Goal: Task Accomplishment & Management: Use online tool/utility

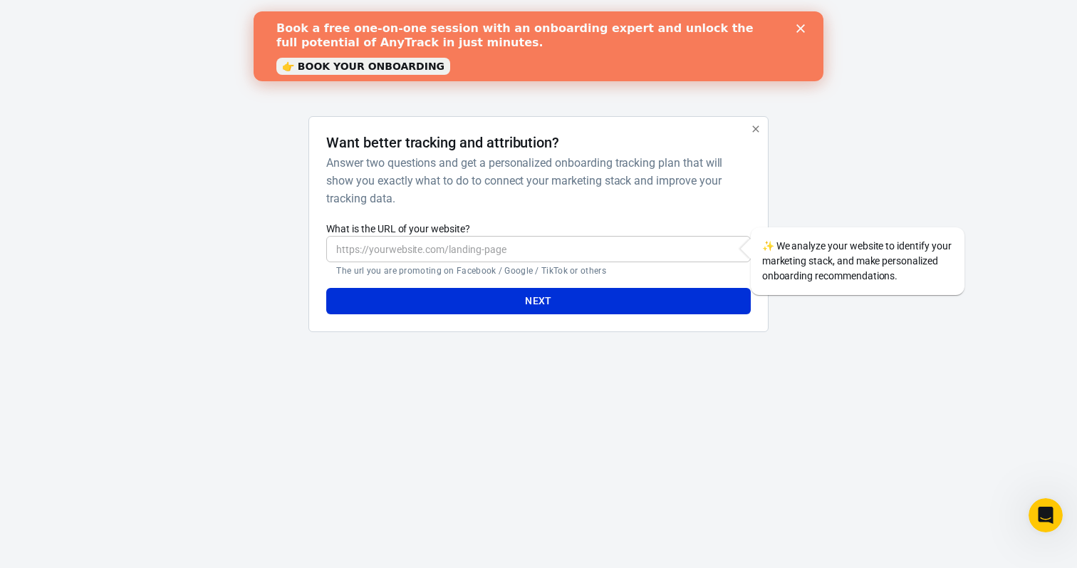
click at [511, 242] on input "What is the URL of your website?" at bounding box center [538, 249] width 424 height 26
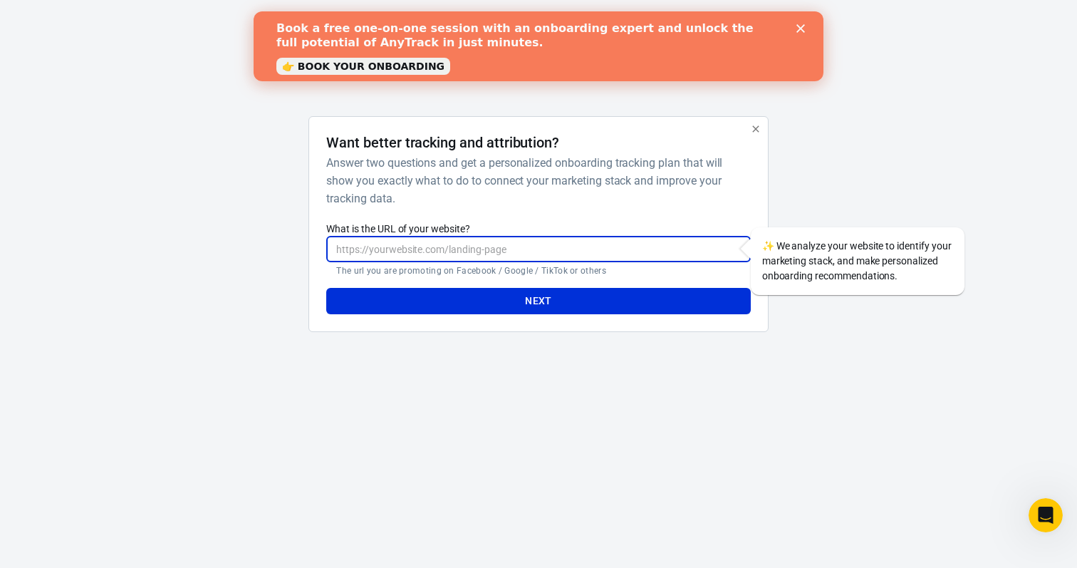
paste input "[URL][DOMAIN_NAME]"
type input "[URL][DOMAIN_NAME]"
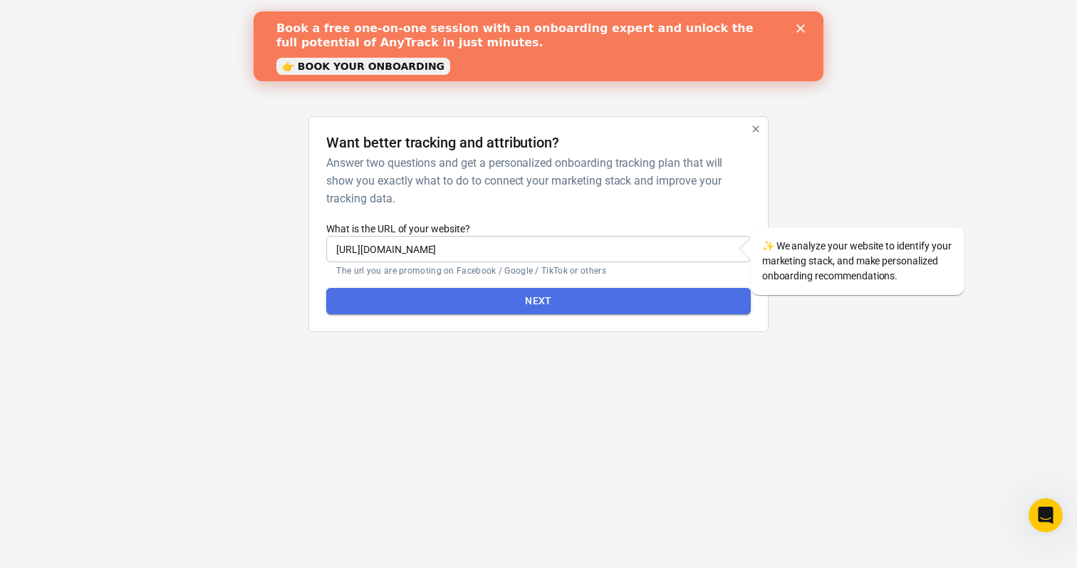
click at [550, 303] on button "Next" at bounding box center [538, 301] width 424 height 26
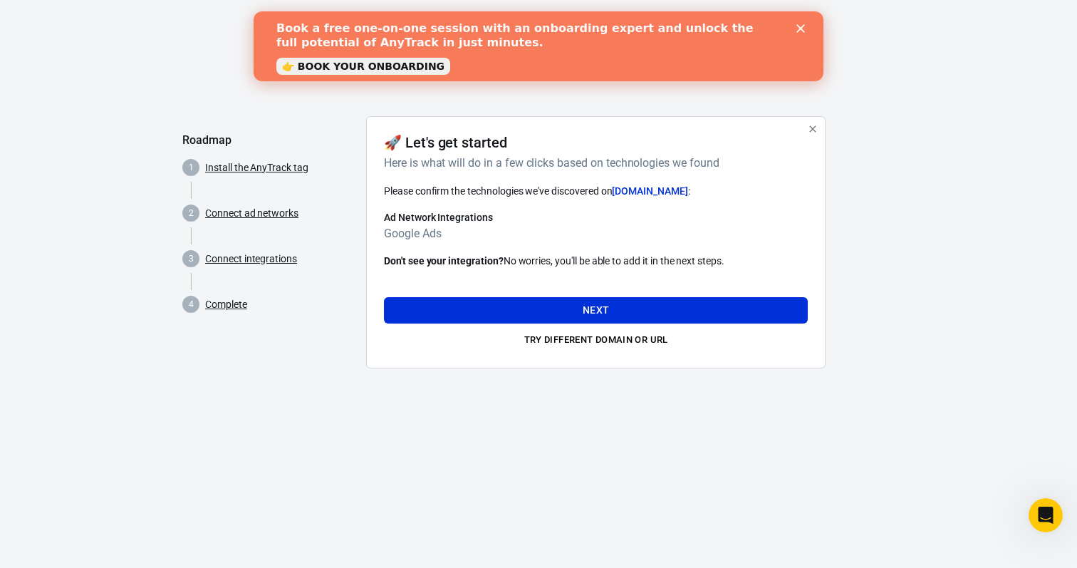
click at [803, 30] on polygon "Close" at bounding box center [800, 28] width 9 height 9
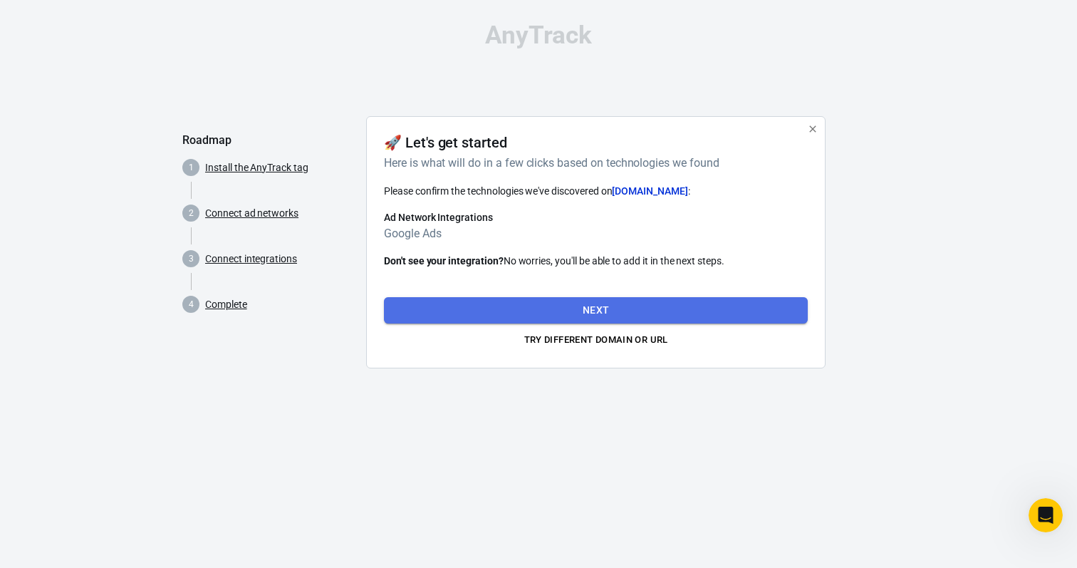
click at [583, 305] on button "Next" at bounding box center [596, 310] width 424 height 26
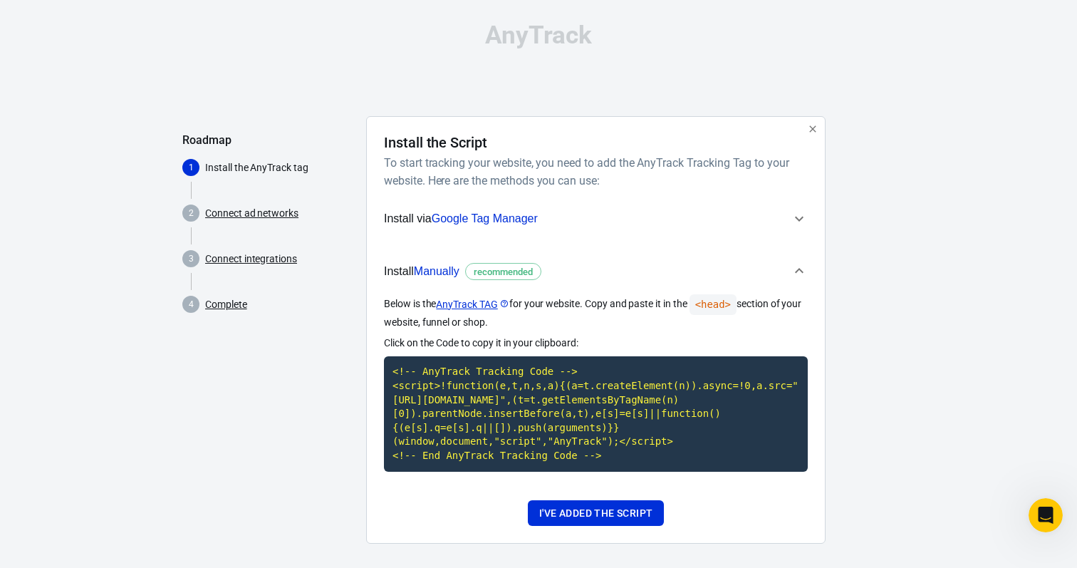
scroll to position [24, 0]
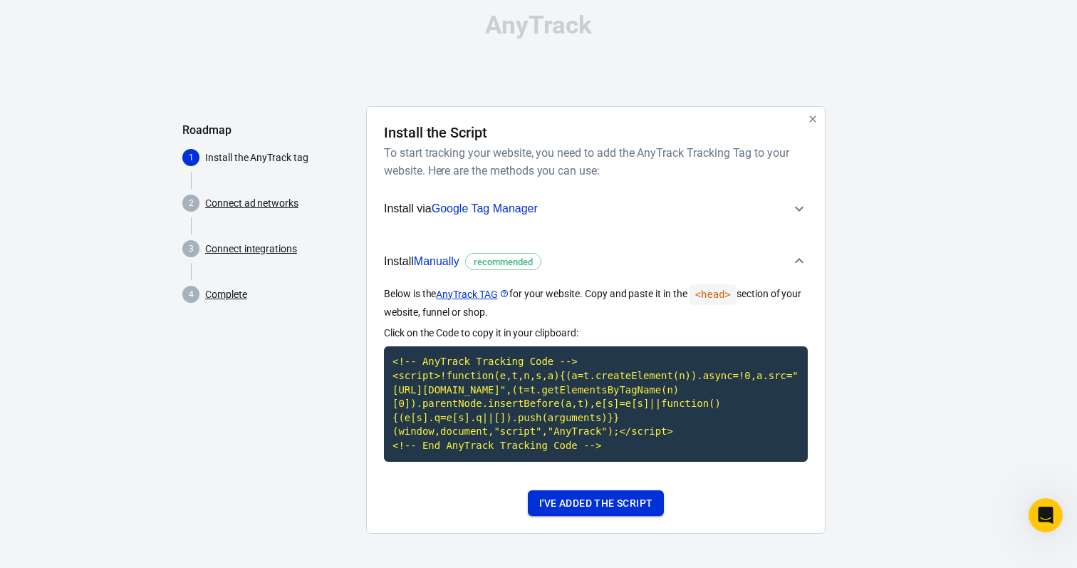
click at [599, 504] on button "I've added the script" at bounding box center [596, 503] width 136 height 26
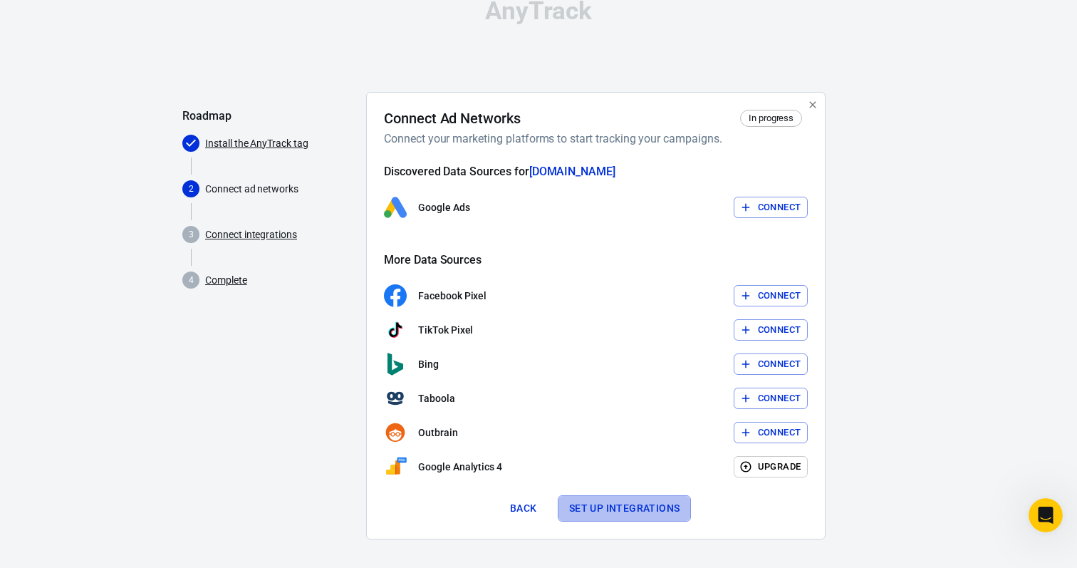
click at [622, 508] on button "Set up integrations" at bounding box center [625, 508] width 134 height 26
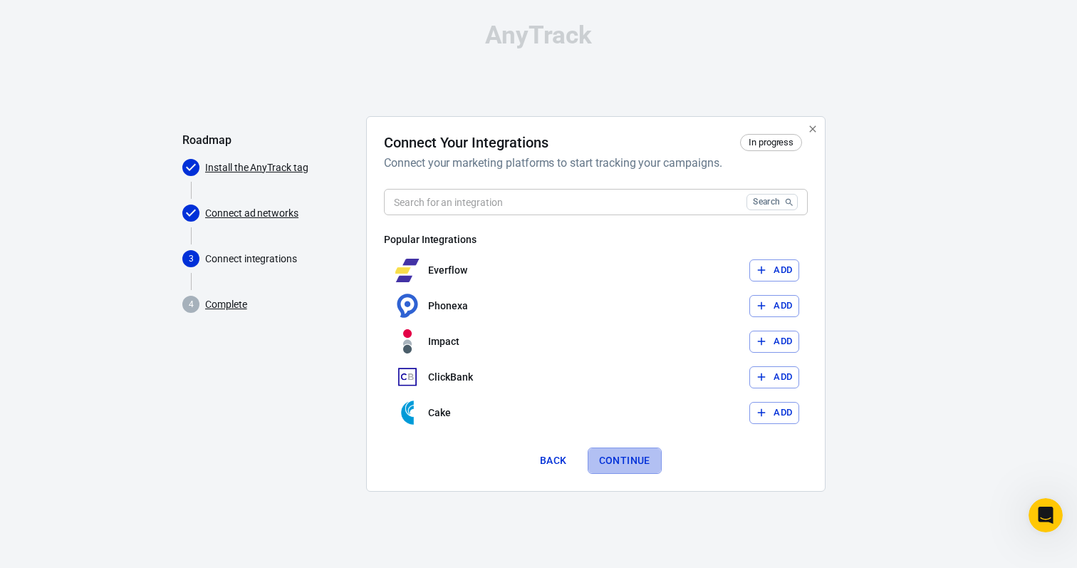
click at [626, 454] on button "Continue" at bounding box center [625, 460] width 74 height 26
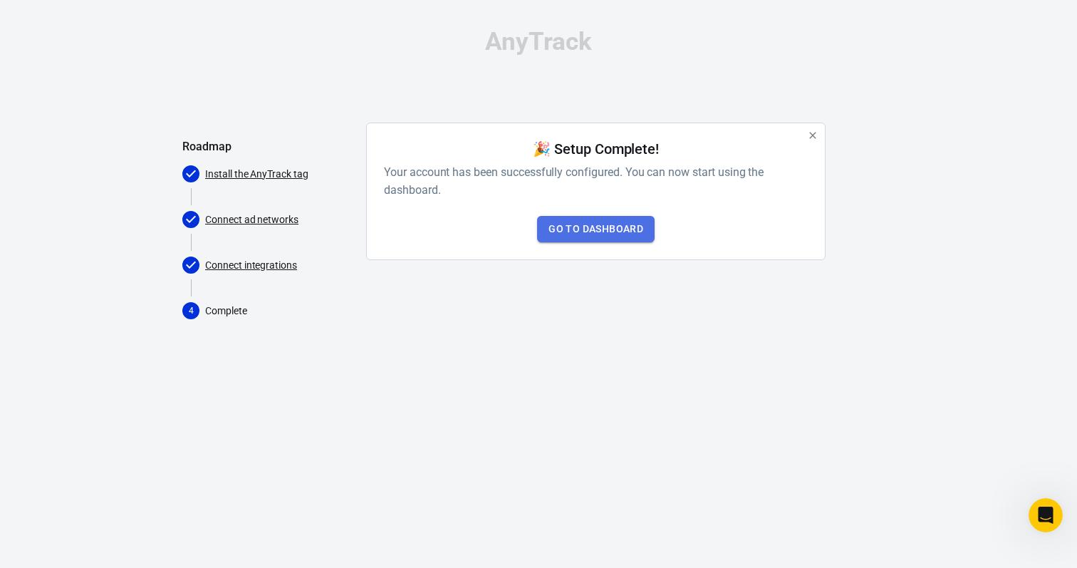
click at [597, 224] on link "Go to Dashboard" at bounding box center [596, 229] width 118 height 26
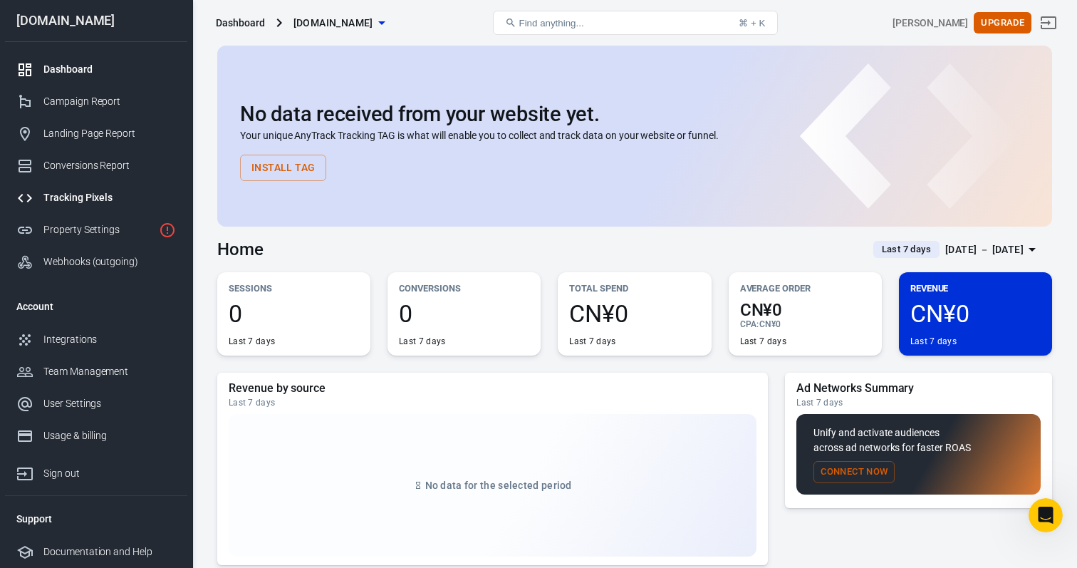
click at [113, 202] on div "Tracking Pixels" at bounding box center [109, 197] width 132 height 15
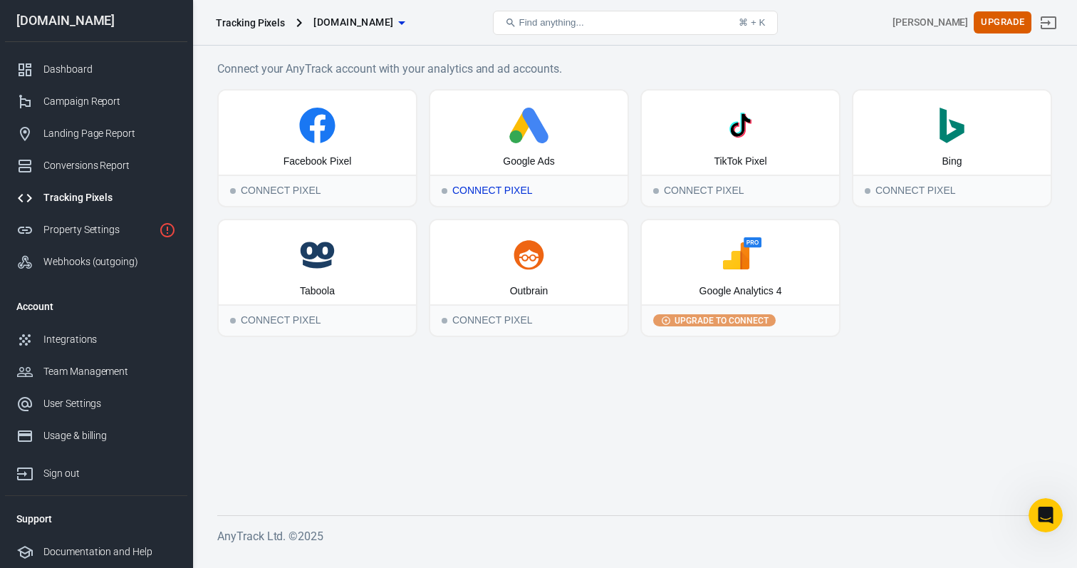
click at [521, 190] on div "Connect Pixel" at bounding box center [528, 190] width 197 height 31
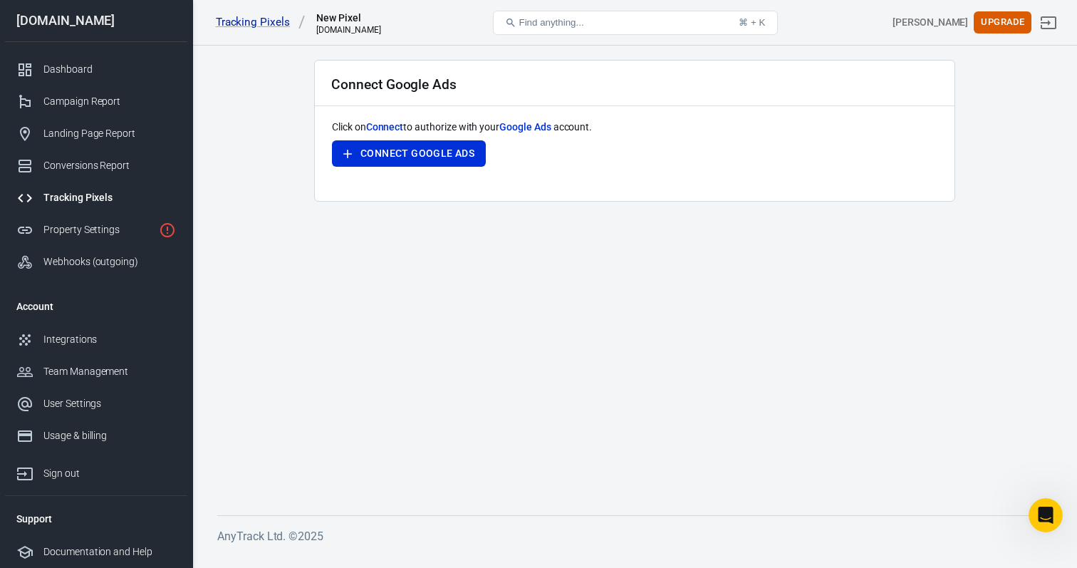
click at [290, 132] on main "Connect Google Ads Click on Connect to authorize with your Google Ads account. …" at bounding box center [634, 276] width 835 height 432
click at [93, 199] on div "Tracking Pixels" at bounding box center [109, 197] width 132 height 15
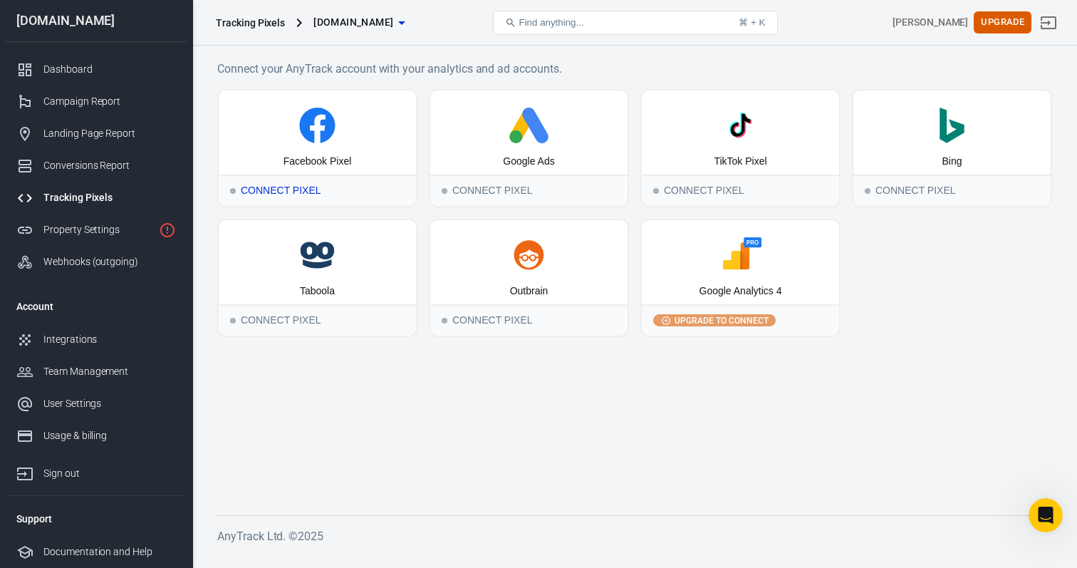
click at [286, 195] on div "Connect Pixel" at bounding box center [317, 190] width 197 height 31
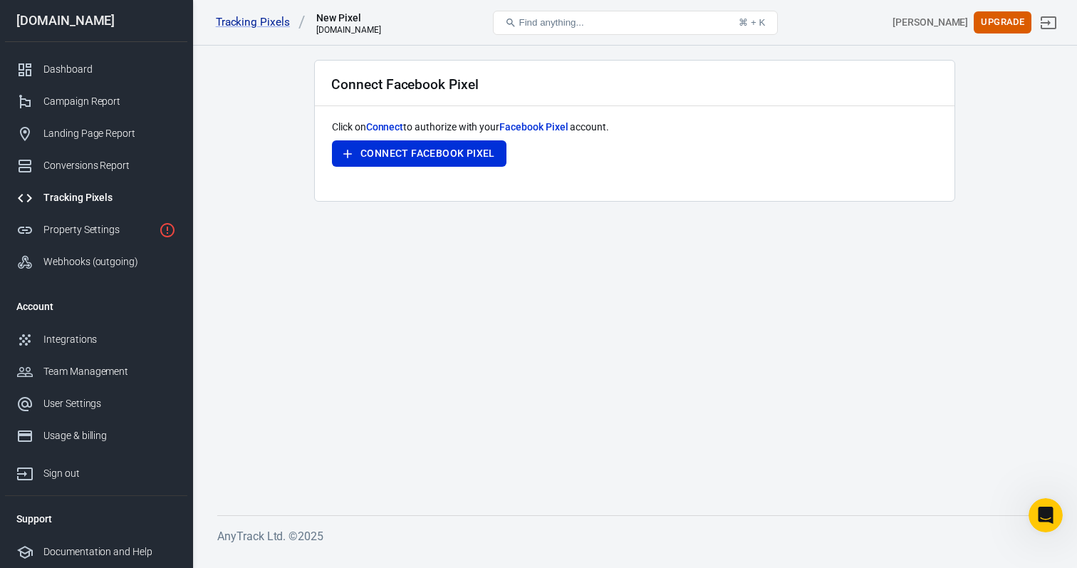
click at [69, 197] on div "Tracking Pixels" at bounding box center [109, 197] width 132 height 15
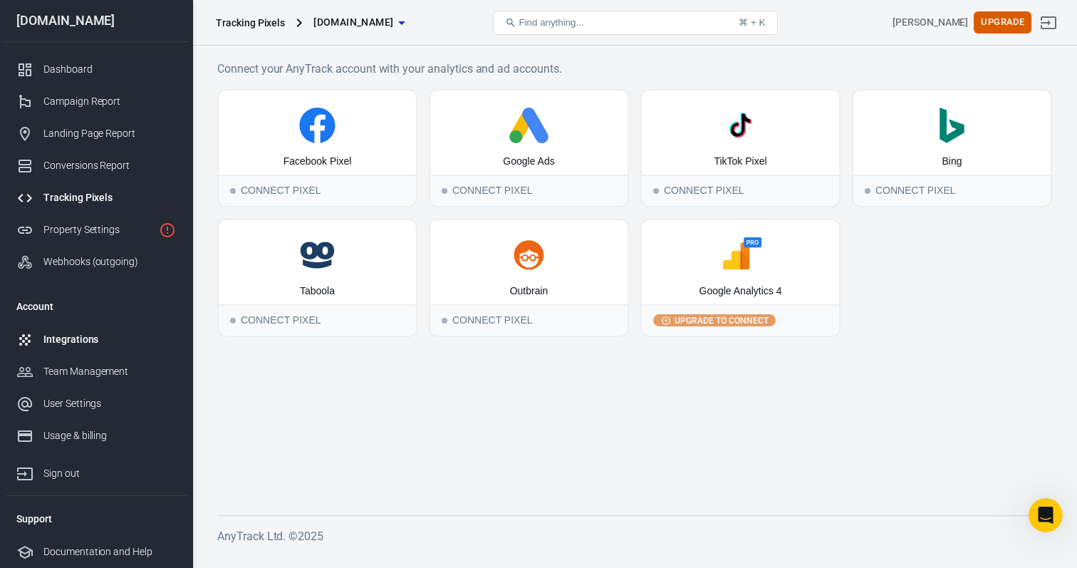
click at [91, 350] on link "Integrations" at bounding box center [96, 339] width 182 height 32
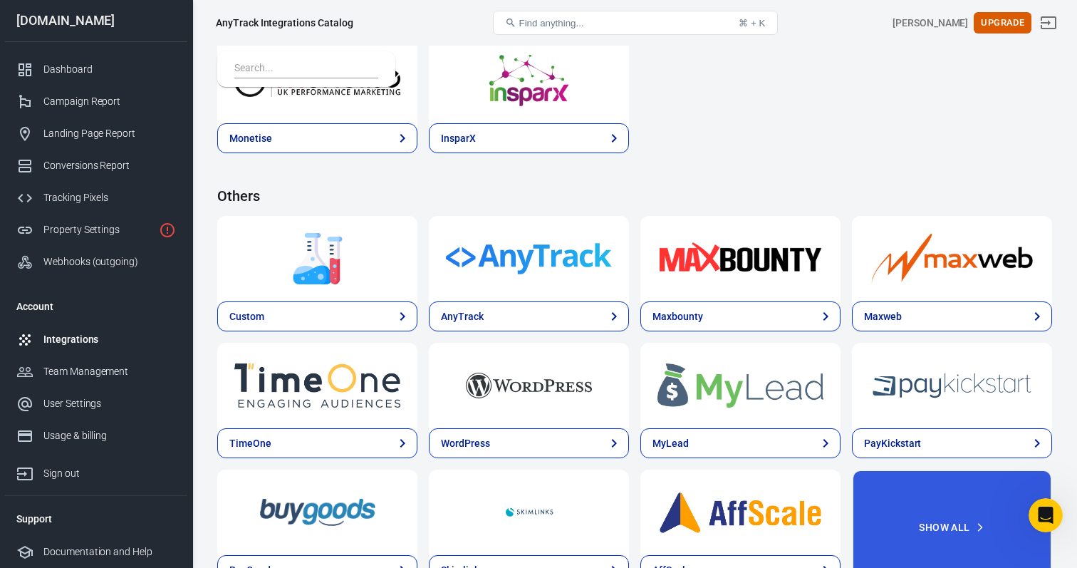
scroll to position [2918, 0]
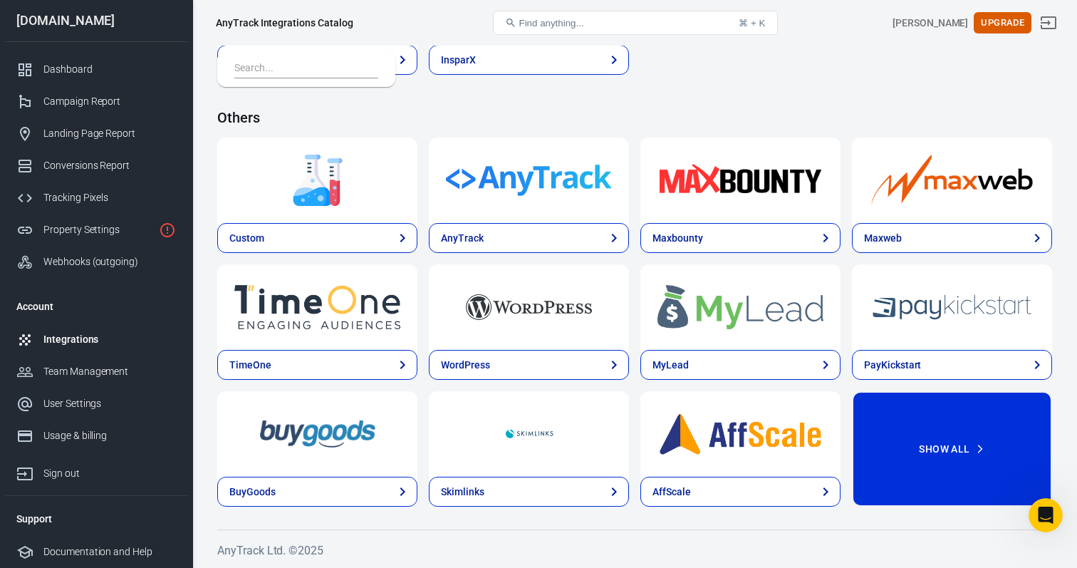
click at [941, 447] on button "Show All" at bounding box center [952, 448] width 200 height 115
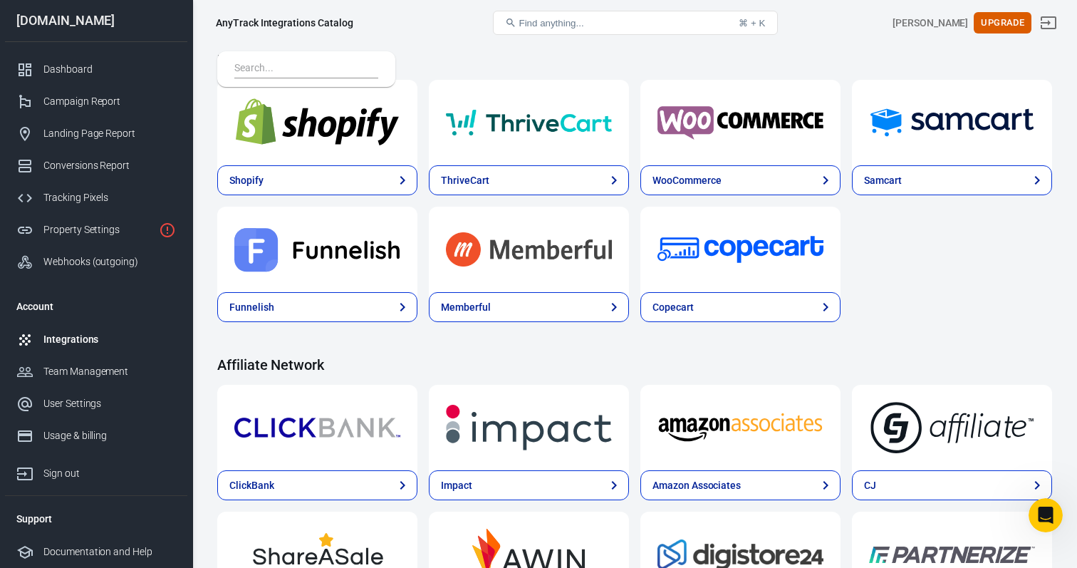
scroll to position [0, 0]
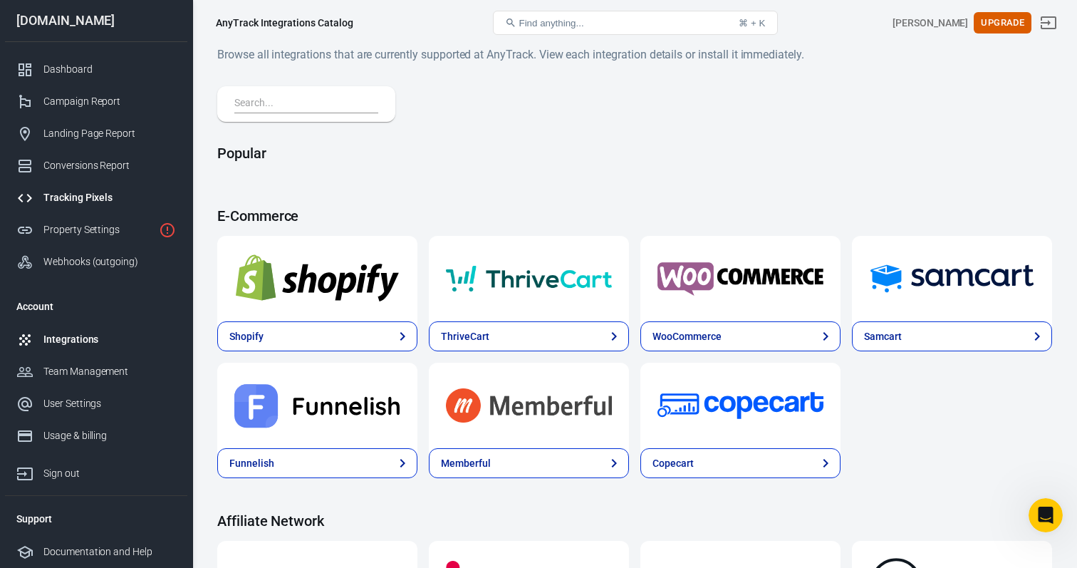
click at [96, 197] on div "Tracking Pixels" at bounding box center [109, 197] width 132 height 15
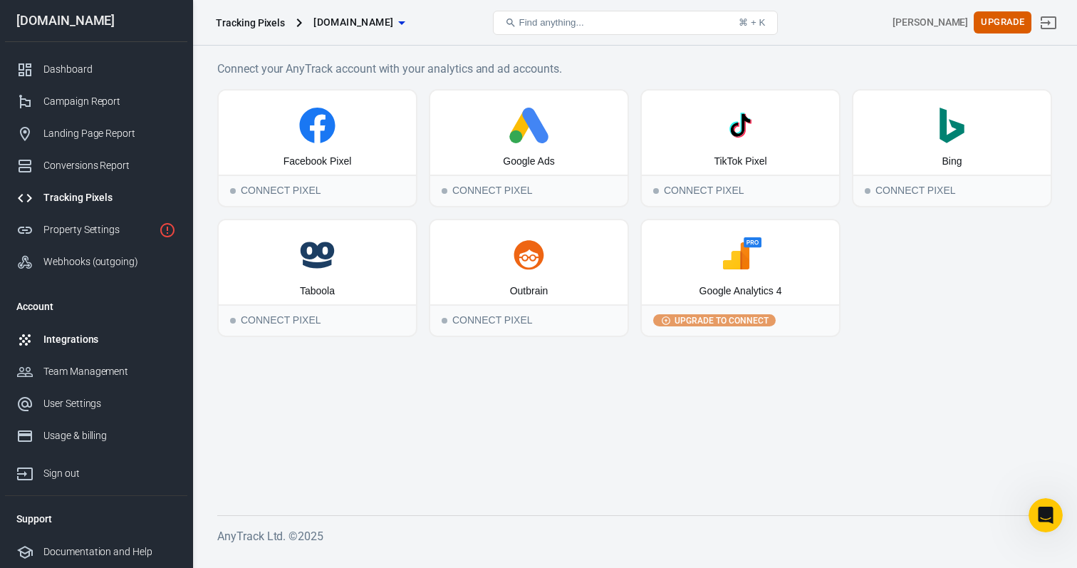
click at [76, 338] on div "Integrations" at bounding box center [109, 339] width 132 height 15
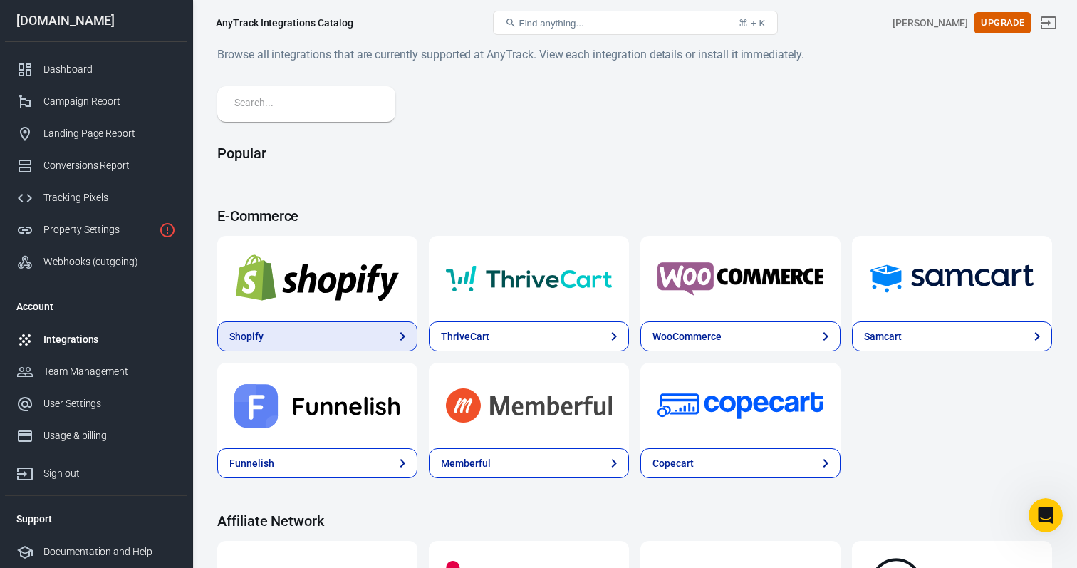
click at [330, 333] on link "Shopify" at bounding box center [317, 336] width 200 height 30
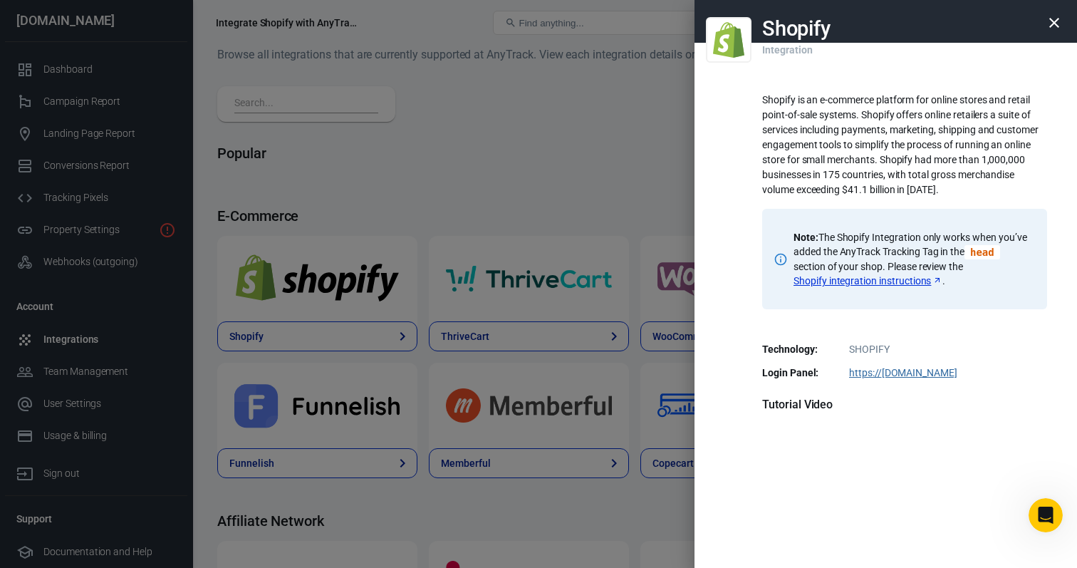
click at [630, 212] on div at bounding box center [538, 284] width 1077 height 568
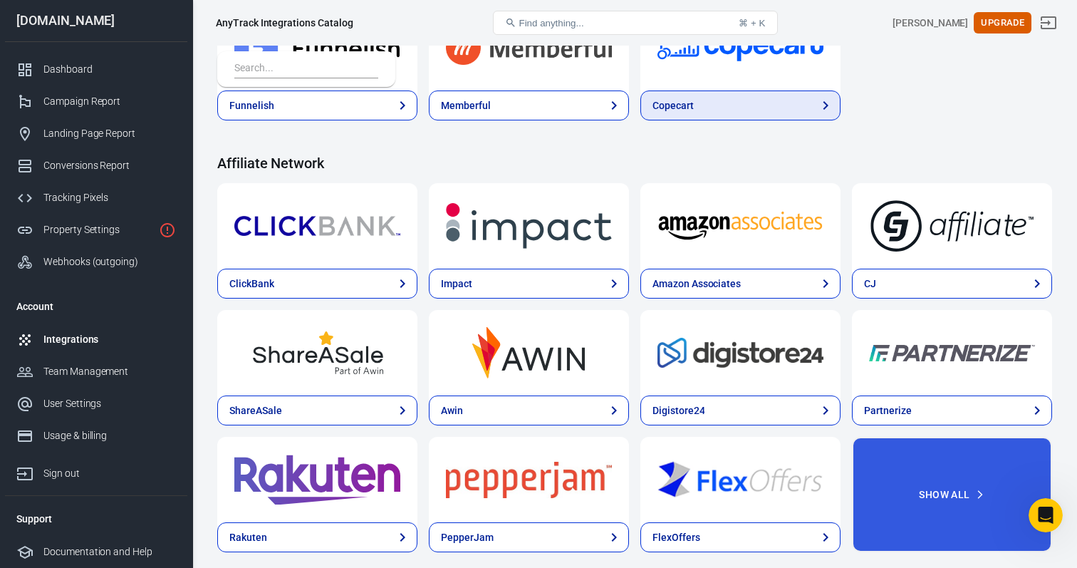
scroll to position [430, 0]
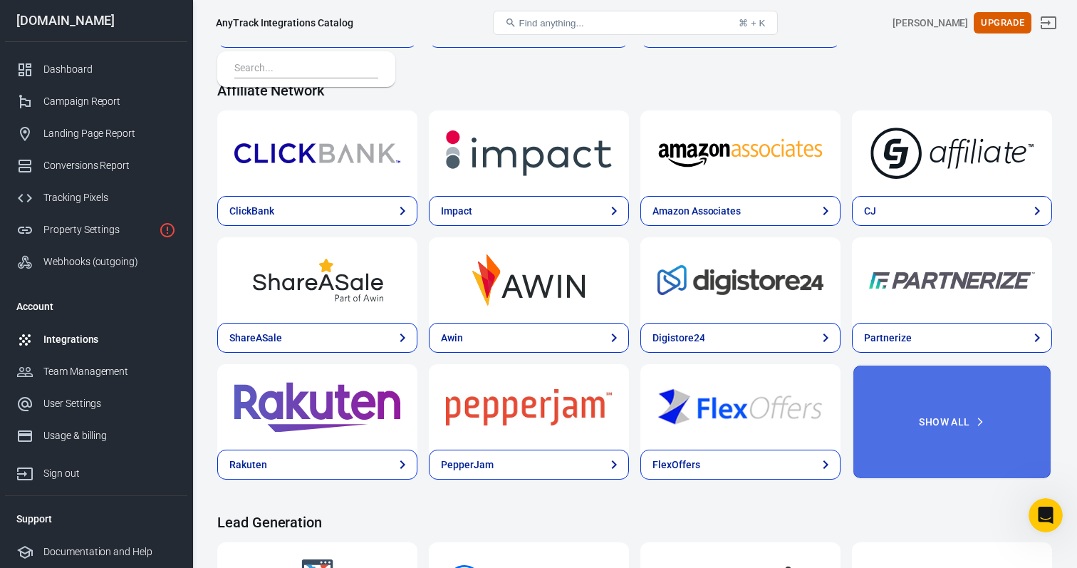
click at [937, 417] on button "Show All" at bounding box center [952, 421] width 200 height 115
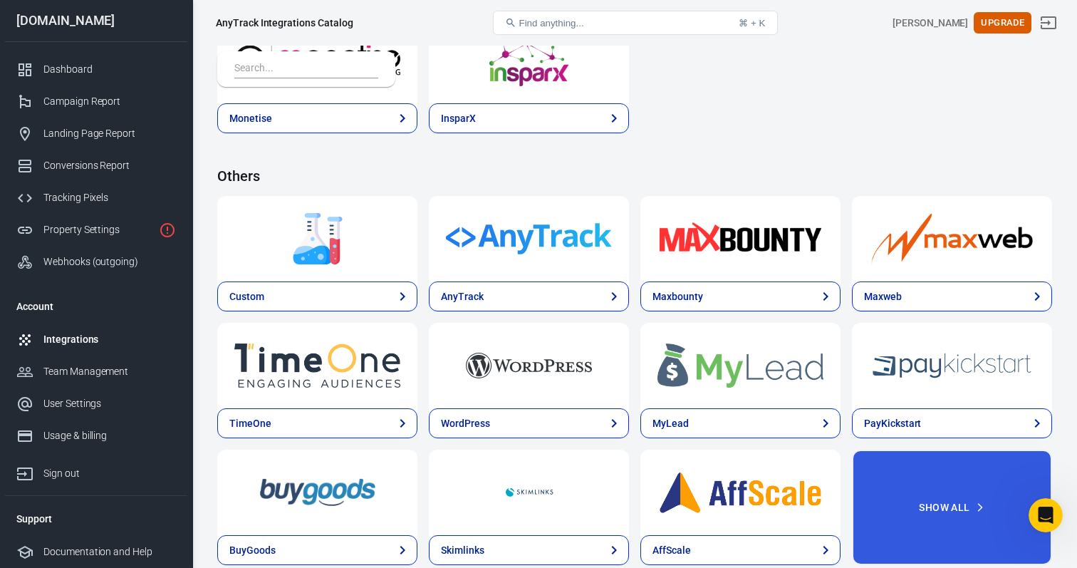
scroll to position [3425, 0]
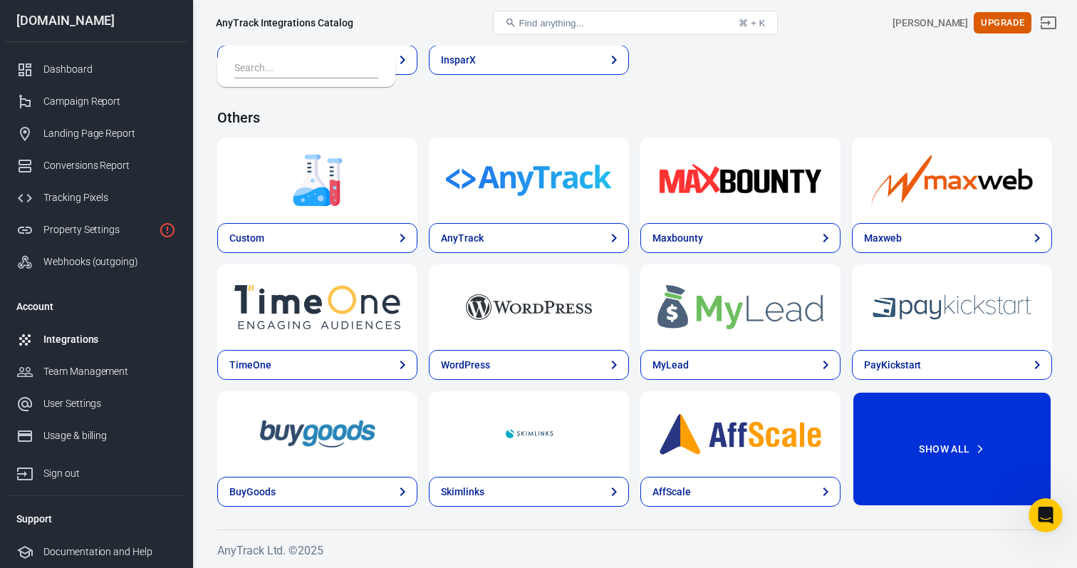
click at [952, 448] on button "Show All" at bounding box center [952, 448] width 200 height 115
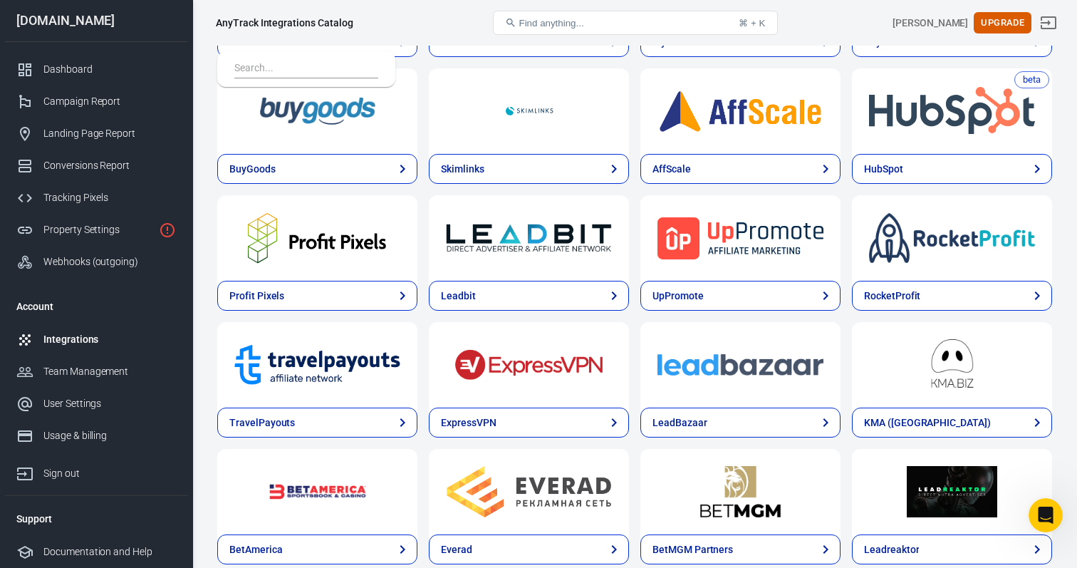
scroll to position [3932, 0]
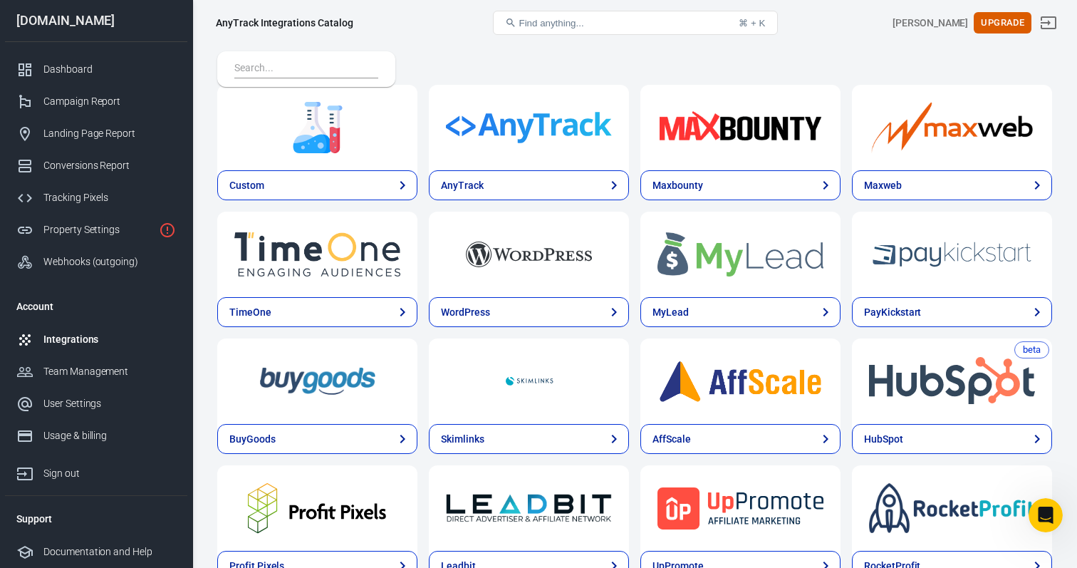
click at [330, 274] on img at bounding box center [317, 254] width 166 height 51
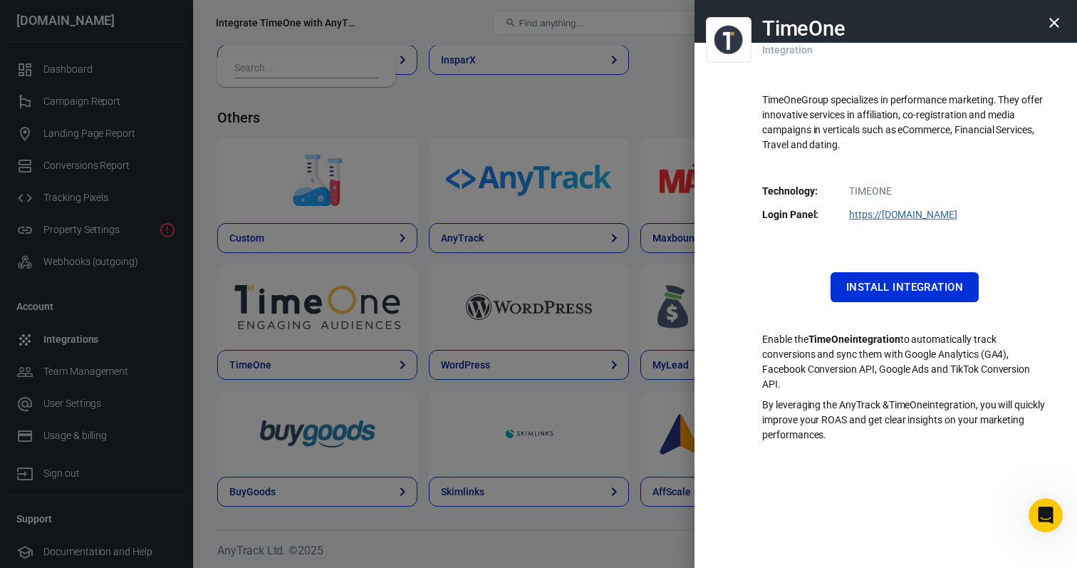
click at [440, 128] on div at bounding box center [538, 284] width 1077 height 568
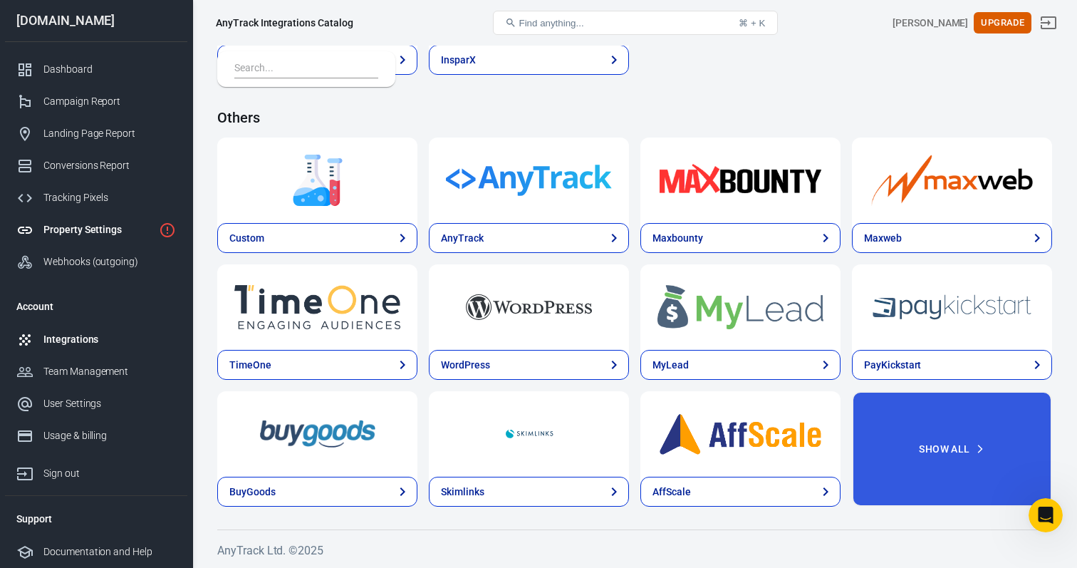
click at [77, 234] on div "Property Settings" at bounding box center [98, 229] width 110 height 15
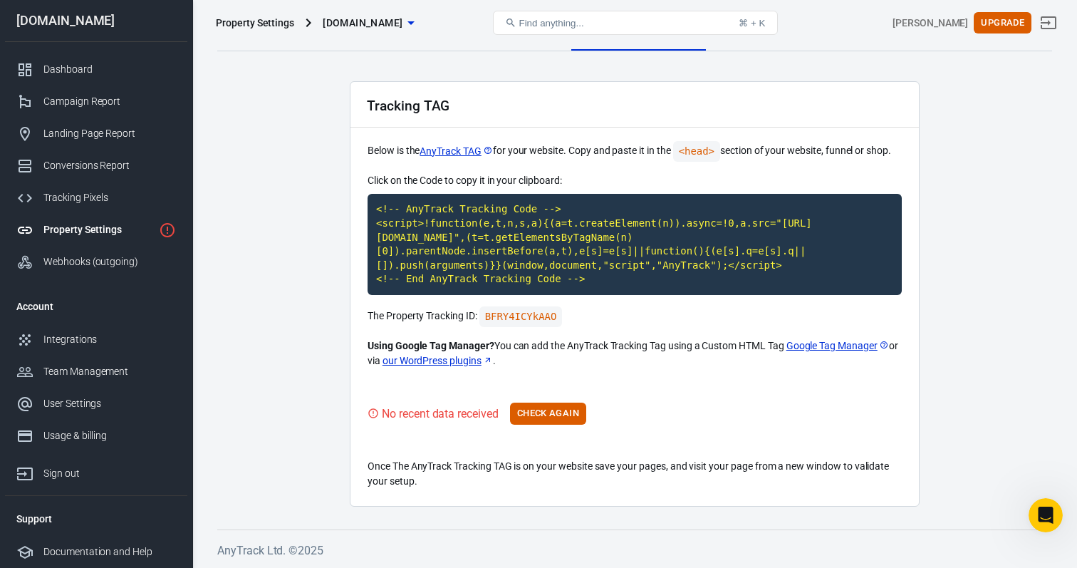
scroll to position [19, 0]
click at [68, 62] on div "Dashboard" at bounding box center [109, 69] width 132 height 15
